Goal: Task Accomplishment & Management: Complete application form

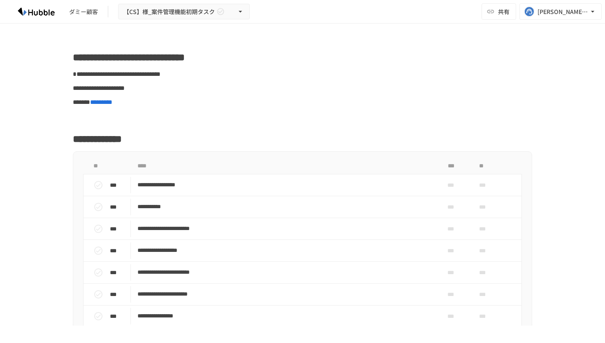
click at [47, 178] on div "**********" at bounding box center [302, 174] width 605 height 302
click at [26, 195] on div "**********" at bounding box center [302, 174] width 605 height 302
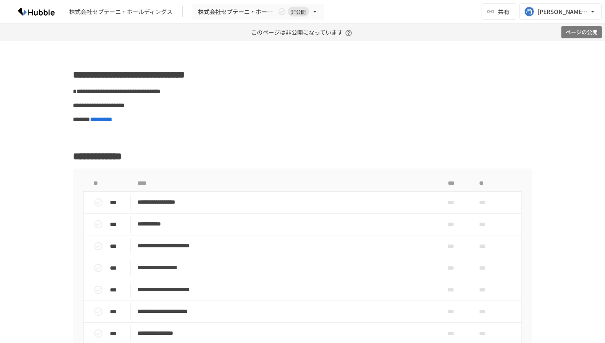
click at [569, 31] on button "ページの公開" at bounding box center [582, 32] width 40 height 13
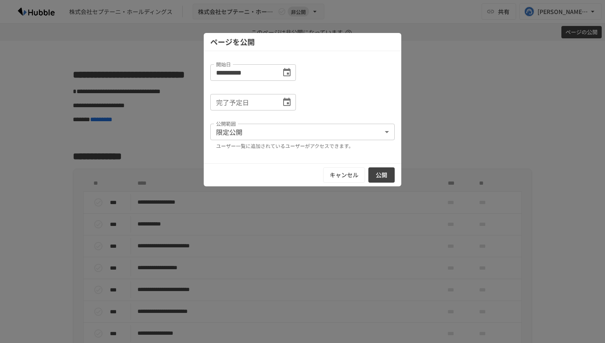
click at [376, 175] on button "公開" at bounding box center [382, 174] width 26 height 15
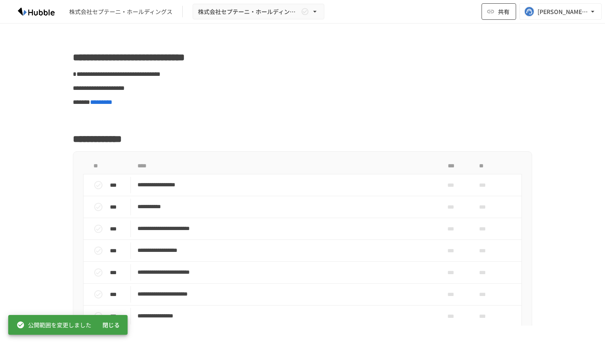
click at [497, 11] on button "共有" at bounding box center [499, 11] width 35 height 16
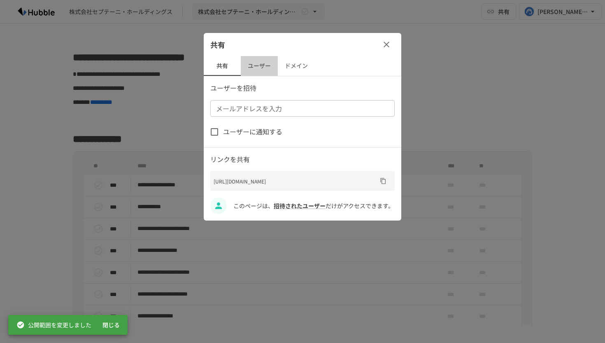
click at [261, 68] on button "ユーザー" at bounding box center [259, 66] width 37 height 20
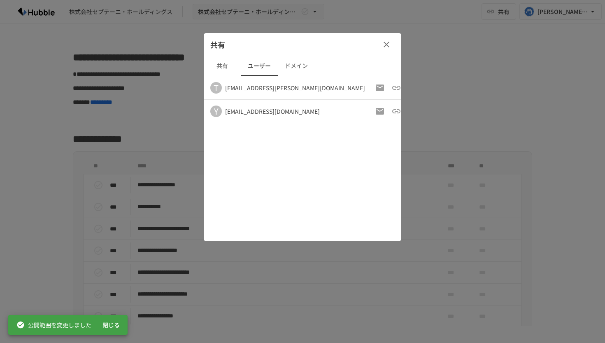
click at [295, 68] on button "ドメイン" at bounding box center [296, 66] width 37 height 20
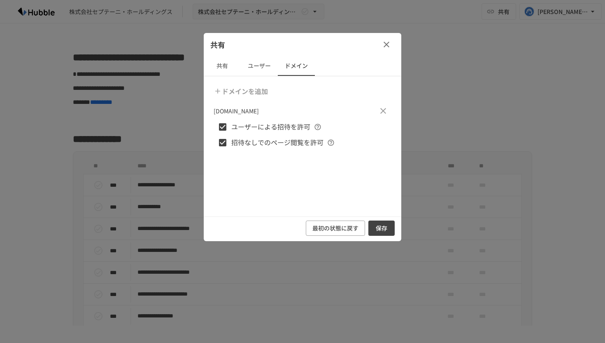
click at [382, 227] on button "保存" at bounding box center [382, 227] width 26 height 15
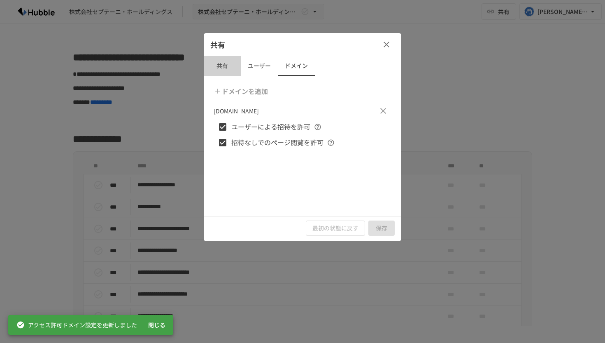
click at [219, 71] on button "共有" at bounding box center [222, 66] width 37 height 20
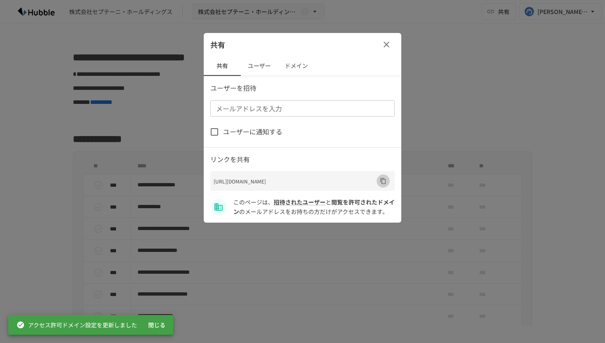
click at [382, 183] on icon "URLをコピー" at bounding box center [383, 181] width 5 height 6
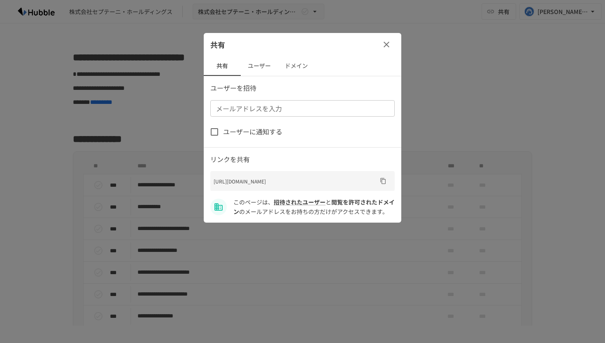
click at [385, 47] on icon "button" at bounding box center [387, 45] width 10 height 10
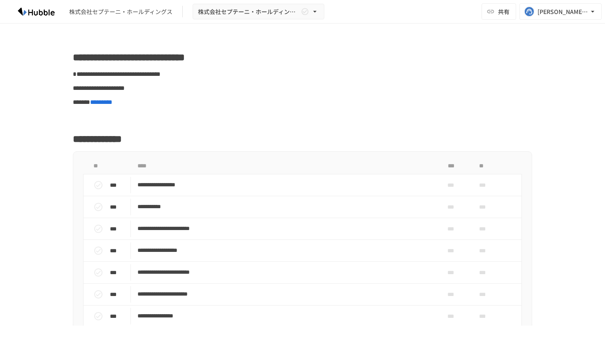
click at [395, 21] on div "株式会社セプテーニ・ホールディングス 株式会社セプテーニ・ホールディングス様_案件管理機能初期設定タスク 共有 muto@hubble-inc.jp" at bounding box center [302, 11] width 605 height 23
